Goal: Task Accomplishment & Management: Manage account settings

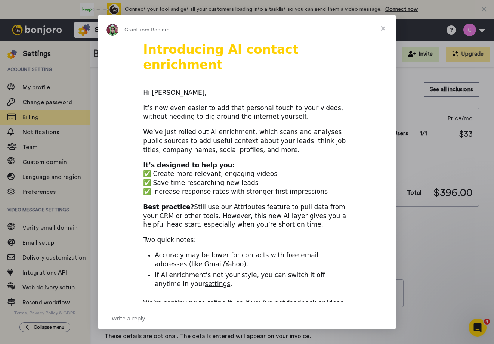
click at [383, 27] on span "Close" at bounding box center [383, 28] width 27 height 27
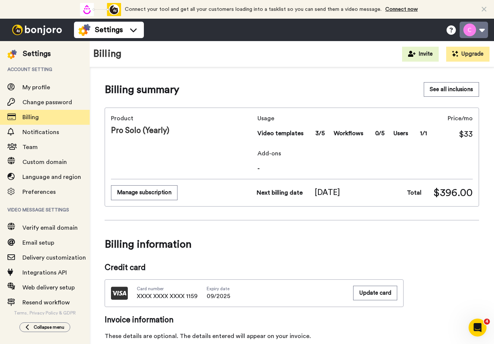
click at [480, 30] on button at bounding box center [474, 30] width 28 height 16
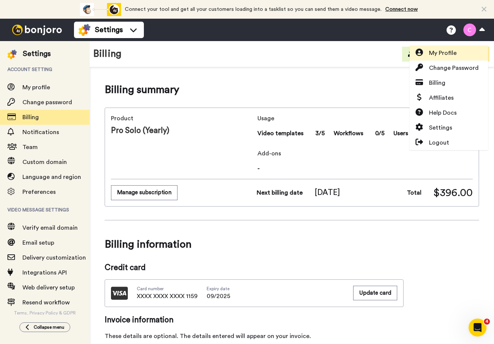
click at [432, 58] on link "My Profile" at bounding box center [449, 53] width 79 height 15
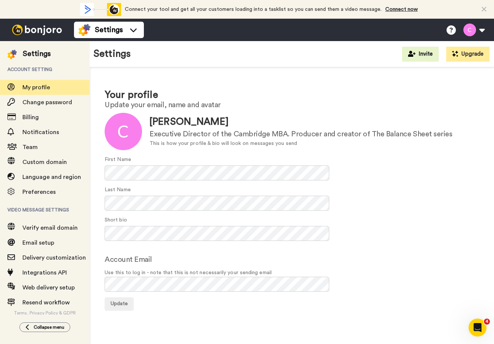
click at [483, 9] on icon at bounding box center [484, 9] width 5 height 7
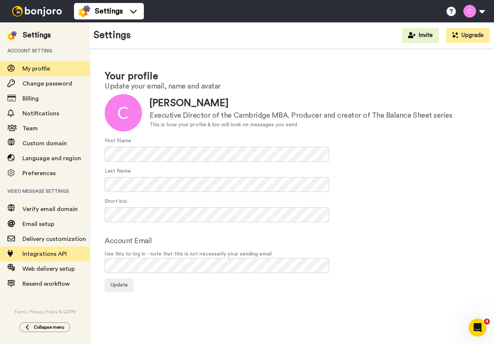
click at [58, 257] on span "Integrations API" at bounding box center [44, 254] width 44 height 6
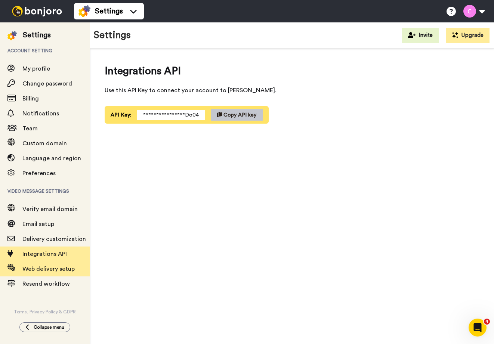
click at [40, 269] on span "Web delivery setup" at bounding box center [48, 269] width 52 height 6
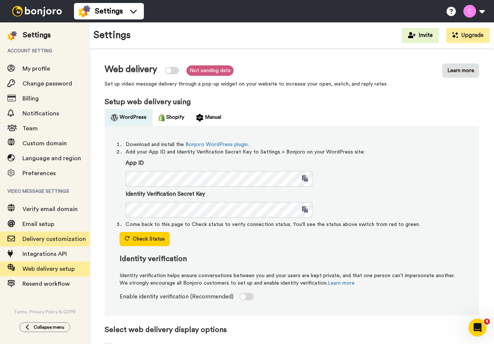
click at [40, 241] on span "Delivery customization" at bounding box center [54, 239] width 64 height 6
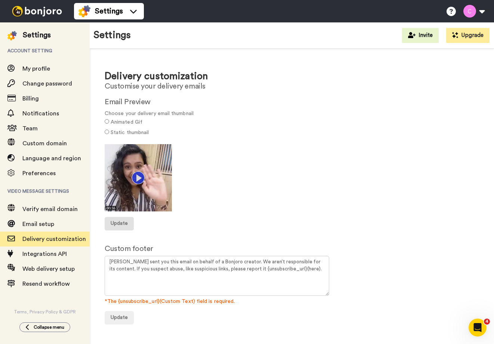
click at [125, 222] on span "Update" at bounding box center [119, 223] width 17 height 5
click at [39, 146] on span "Custom domain" at bounding box center [44, 144] width 44 height 6
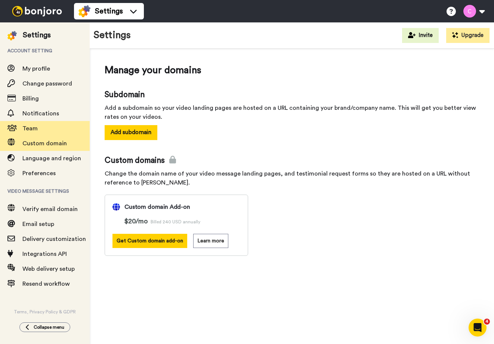
click at [36, 126] on span "Team" at bounding box center [29, 129] width 15 height 6
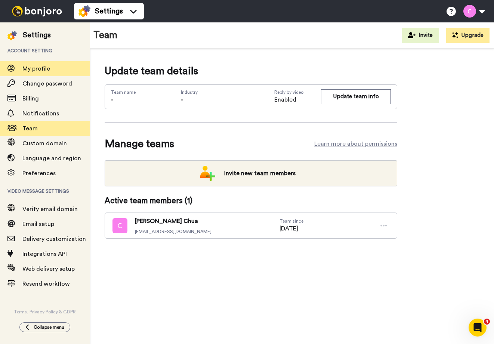
click at [33, 66] on span "My profile" at bounding box center [36, 69] width 28 height 6
